Goal: Task Accomplishment & Management: Manage account settings

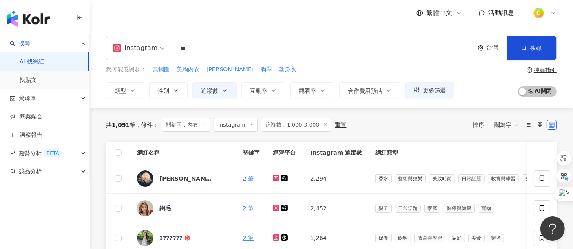
click at [545, 12] on img at bounding box center [538, 12] width 15 height 15
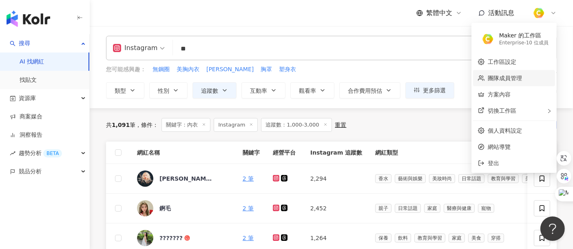
click at [502, 79] on link "團隊成員管理" at bounding box center [504, 78] width 34 height 7
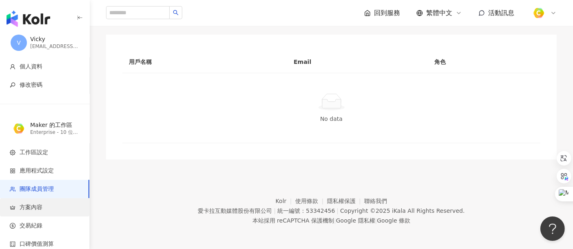
scroll to position [9, 0]
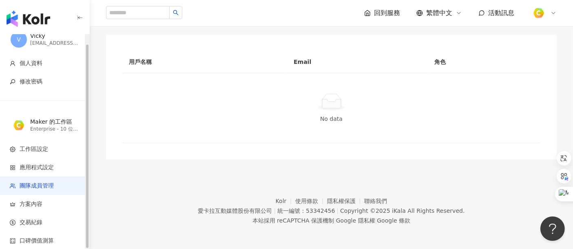
click at [40, 187] on span "團隊成員管理" at bounding box center [37, 186] width 34 height 8
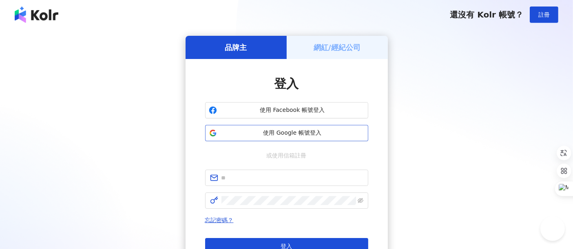
click at [326, 130] on span "使用 Google 帳號登入" at bounding box center [292, 133] width 144 height 8
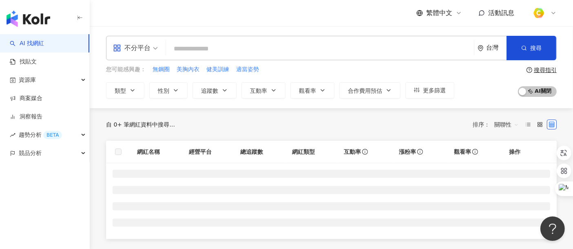
click at [540, 11] on img at bounding box center [538, 12] width 15 height 15
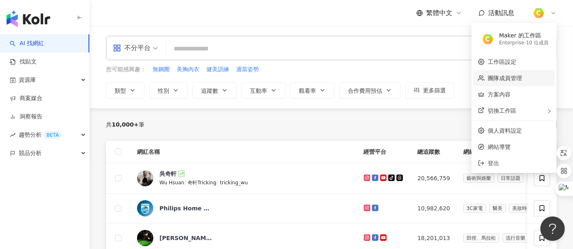
click at [508, 75] on link "團隊成員管理" at bounding box center [504, 78] width 34 height 7
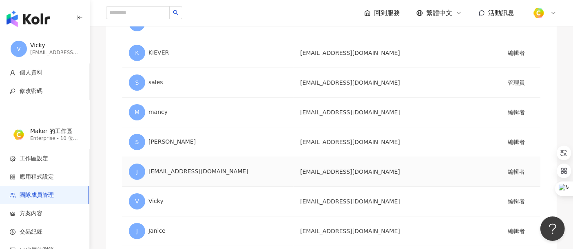
scroll to position [181, 0]
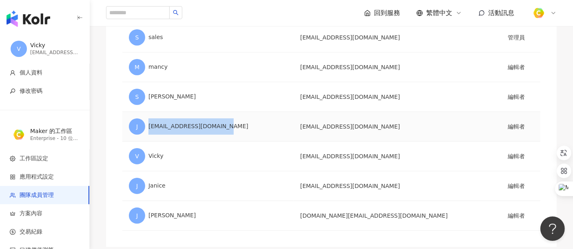
drag, startPoint x: 233, startPoint y: 126, endPoint x: 148, endPoint y: 126, distance: 84.8
click at [148, 126] on div "[PERSON_NAME] [PERSON_NAME][EMAIL_ADDRESS][DOMAIN_NAME]" at bounding box center [208, 127] width 158 height 16
copy div "[EMAIL_ADDRESS][DOMAIN_NAME]"
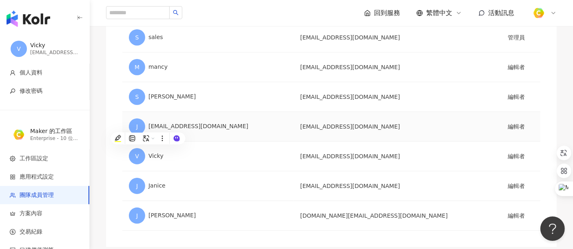
click at [358, 127] on td "[EMAIL_ADDRESS][DOMAIN_NAME]" at bounding box center [396, 127] width 207 height 30
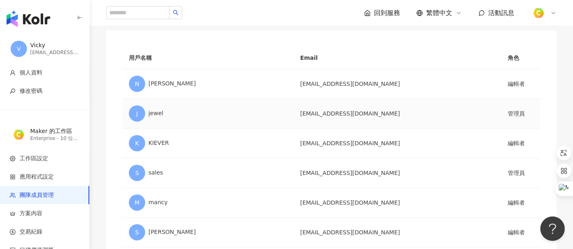
scroll to position [90, 0]
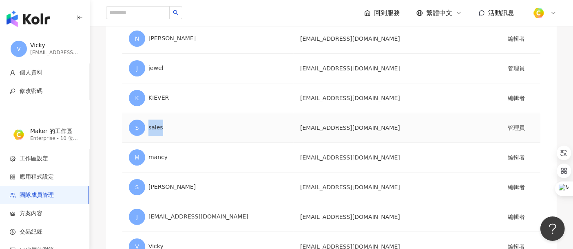
drag, startPoint x: 171, startPoint y: 127, endPoint x: 148, endPoint y: 127, distance: 22.8
click at [148, 127] on div "S sales" at bounding box center [208, 128] width 158 height 16
click at [227, 131] on div "S sales" at bounding box center [208, 128] width 158 height 16
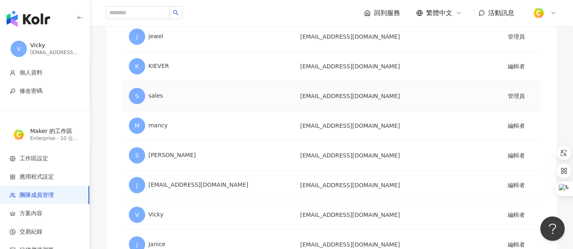
scroll to position [136, 0]
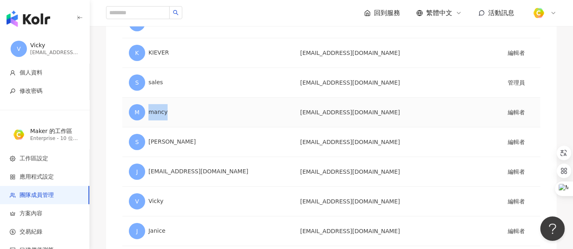
drag, startPoint x: 181, startPoint y: 110, endPoint x: 152, endPoint y: 110, distance: 29.3
click at [144, 109] on div "M mancy" at bounding box center [208, 112] width 158 height 16
click at [187, 113] on div "M mancy" at bounding box center [208, 112] width 158 height 16
drag, startPoint x: 187, startPoint y: 79, endPoint x: 143, endPoint y: 78, distance: 43.6
click at [139, 77] on div "S sales" at bounding box center [208, 83] width 158 height 16
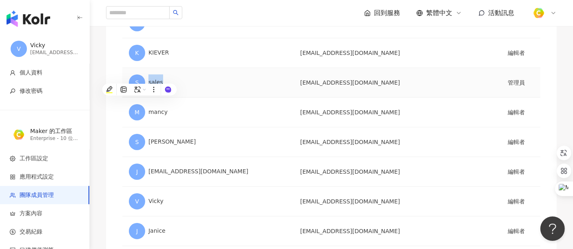
click at [196, 82] on div "S sales" at bounding box center [208, 83] width 158 height 16
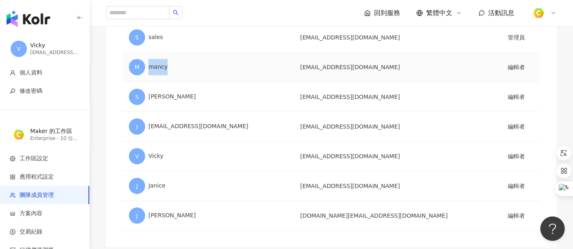
drag, startPoint x: 171, startPoint y: 66, endPoint x: 159, endPoint y: 64, distance: 12.7
click at [141, 63] on div "M mancy" at bounding box center [208, 67] width 158 height 16
click at [191, 66] on div "M mancy" at bounding box center [208, 67] width 158 height 16
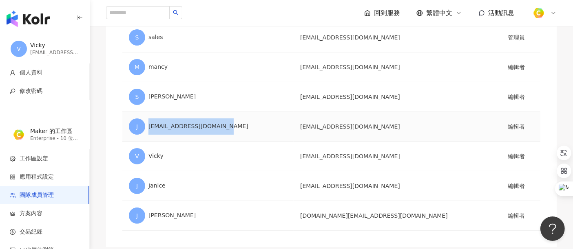
drag, startPoint x: 225, startPoint y: 126, endPoint x: 146, endPoint y: 116, distance: 79.7
click at [146, 116] on td "[PERSON_NAME] [PERSON_NAME][EMAIL_ADDRESS][DOMAIN_NAME]" at bounding box center [207, 127] width 171 height 30
click at [247, 130] on div "[PERSON_NAME] [PERSON_NAME][EMAIL_ADDRESS][DOMAIN_NAME]" at bounding box center [208, 127] width 158 height 16
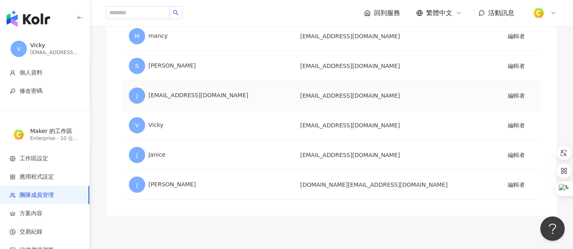
scroll to position [226, 0]
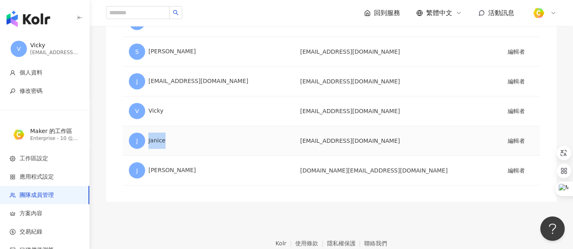
drag, startPoint x: 173, startPoint y: 136, endPoint x: 143, endPoint y: 137, distance: 29.8
click at [143, 137] on div "[PERSON_NAME]" at bounding box center [208, 141] width 158 height 16
click at [194, 137] on div "[PERSON_NAME]" at bounding box center [208, 141] width 158 height 16
drag, startPoint x: 181, startPoint y: 140, endPoint x: 146, endPoint y: 134, distance: 36.4
click at [146, 134] on div "[PERSON_NAME]" at bounding box center [208, 141] width 158 height 16
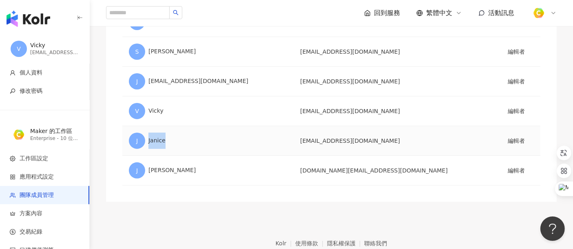
click at [187, 138] on div "[PERSON_NAME]" at bounding box center [208, 141] width 158 height 16
click at [196, 133] on div "[PERSON_NAME]" at bounding box center [208, 141] width 158 height 16
drag, startPoint x: 410, startPoint y: 142, endPoint x: 300, endPoint y: 139, distance: 110.1
click at [300, 139] on tr "J [PERSON_NAME] [PERSON_NAME][EMAIL_ADDRESS][DOMAIN_NAME] 編輯者" at bounding box center [331, 141] width 418 height 30
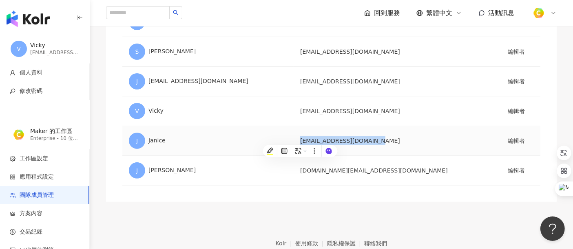
click at [236, 135] on div "[PERSON_NAME]" at bounding box center [208, 141] width 158 height 16
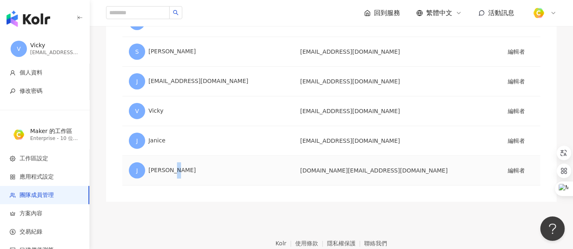
drag, startPoint x: 181, startPoint y: 170, endPoint x: 171, endPoint y: 168, distance: 10.0
click at [171, 168] on div "J [PERSON_NAME]" at bounding box center [208, 171] width 158 height 16
click at [232, 165] on div "J [PERSON_NAME]" at bounding box center [208, 171] width 158 height 16
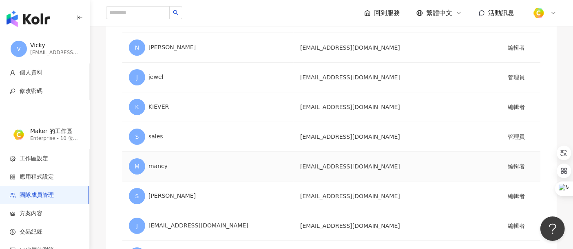
scroll to position [90, 0]
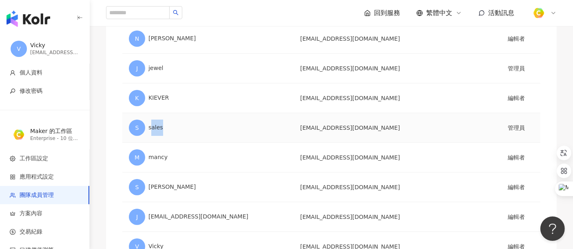
drag, startPoint x: 174, startPoint y: 127, endPoint x: 151, endPoint y: 127, distance: 23.2
click at [151, 127] on div "S sales" at bounding box center [208, 128] width 158 height 16
click at [197, 131] on div "S sales" at bounding box center [208, 128] width 158 height 16
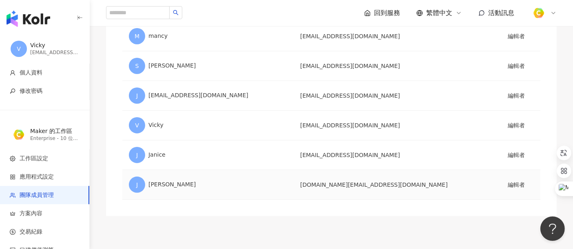
scroll to position [226, 0]
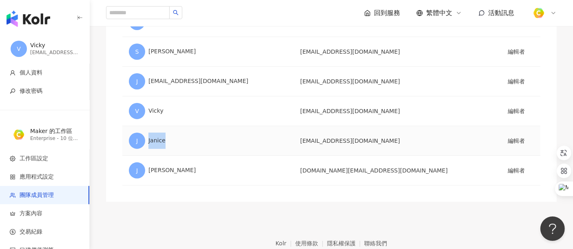
drag, startPoint x: 179, startPoint y: 143, endPoint x: 146, endPoint y: 137, distance: 34.4
click at [146, 137] on div "[PERSON_NAME]" at bounding box center [208, 141] width 158 height 16
click at [196, 140] on div "[PERSON_NAME]" at bounding box center [208, 141] width 158 height 16
drag, startPoint x: 191, startPoint y: 170, endPoint x: 163, endPoint y: 165, distance: 28.1
click at [150, 163] on div "J [PERSON_NAME]" at bounding box center [208, 171] width 158 height 16
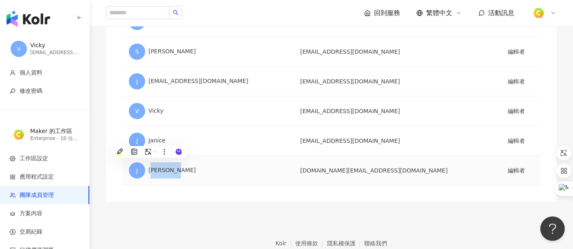
click at [176, 170] on div "J [PERSON_NAME]" at bounding box center [208, 171] width 158 height 16
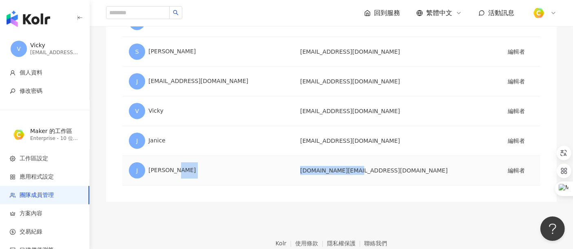
drag, startPoint x: 318, startPoint y: 170, endPoint x: 390, endPoint y: 170, distance: 72.1
click at [390, 170] on tr "J [PERSON_NAME] [DOMAIN_NAME][EMAIL_ADDRESS][DOMAIN_NAME] 編輯者" at bounding box center [331, 171] width 418 height 30
click at [361, 169] on td "[DOMAIN_NAME][EMAIL_ADDRESS][DOMAIN_NAME]" at bounding box center [396, 171] width 207 height 30
drag, startPoint x: 384, startPoint y: 170, endPoint x: 276, endPoint y: 166, distance: 108.5
click at [282, 164] on tr "J [PERSON_NAME] [DOMAIN_NAME][EMAIL_ADDRESS][DOMAIN_NAME] 編輯者" at bounding box center [331, 171] width 418 height 30
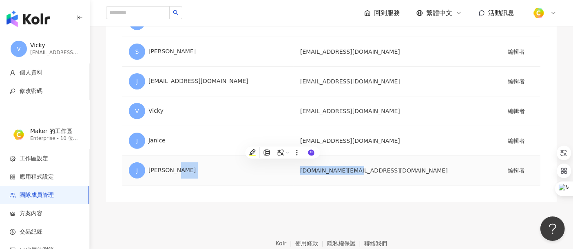
click at [361, 176] on td "[DOMAIN_NAME][EMAIL_ADDRESS][DOMAIN_NAME]" at bounding box center [396, 171] width 207 height 30
drag, startPoint x: 385, startPoint y: 170, endPoint x: 313, endPoint y: 168, distance: 72.2
click at [315, 166] on tr "J [PERSON_NAME] [DOMAIN_NAME][EMAIL_ADDRESS][DOMAIN_NAME] 編輯者" at bounding box center [331, 171] width 418 height 30
click at [232, 177] on td "J [PERSON_NAME]" at bounding box center [207, 171] width 171 height 30
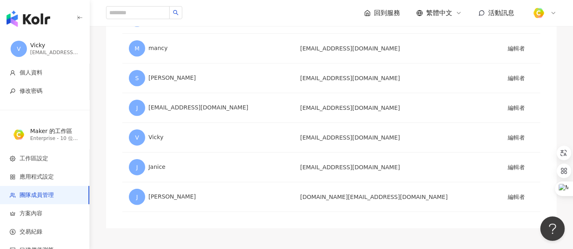
scroll to position [200, 0]
